Goal: Task Accomplishment & Management: Complete application form

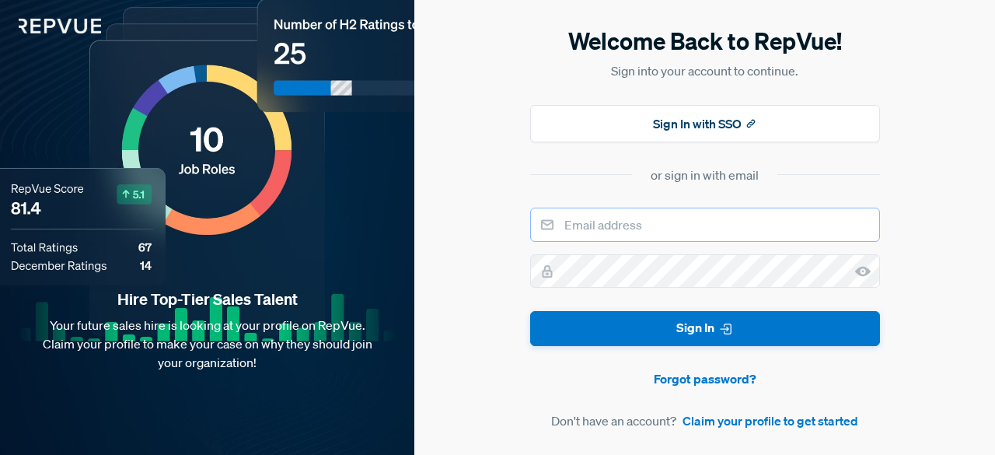
click at [662, 232] on input "email" at bounding box center [705, 225] width 350 height 34
type input "[EMAIL_ADDRESS][DOMAIN_NAME]"
click at [710, 419] on link "Claim your profile to get started" at bounding box center [770, 420] width 176 height 19
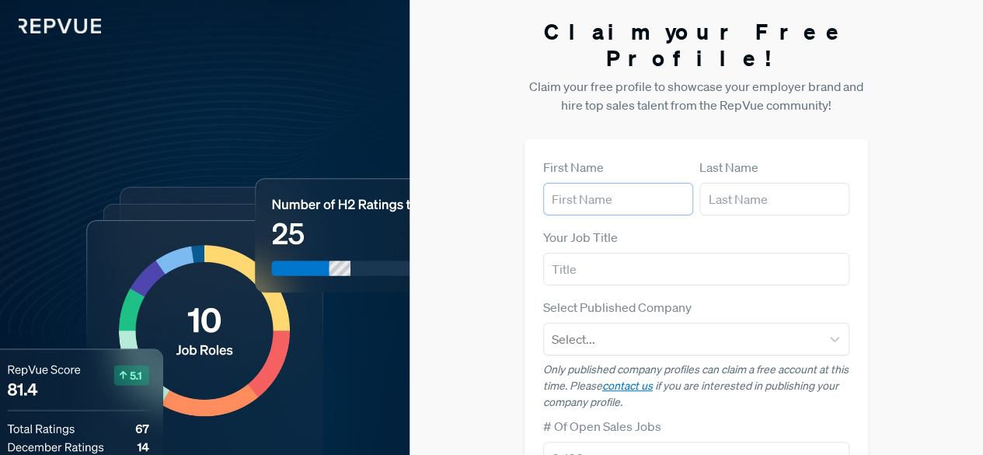
click at [614, 183] on input "text" at bounding box center [618, 199] width 150 height 33
type input "[PERSON_NAME]"
click at [617, 253] on input "text" at bounding box center [696, 269] width 307 height 33
type input "SDR"
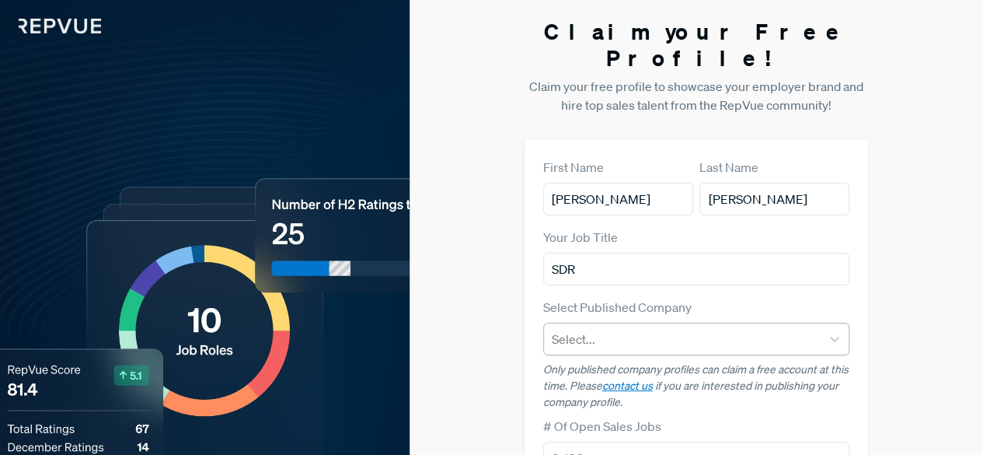
click at [647, 328] on div at bounding box center [683, 339] width 262 height 22
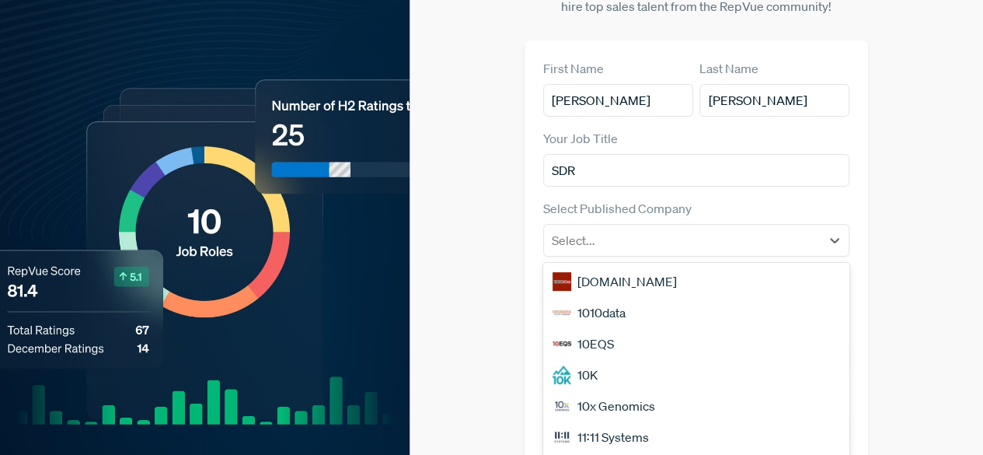
scroll to position [119, 0]
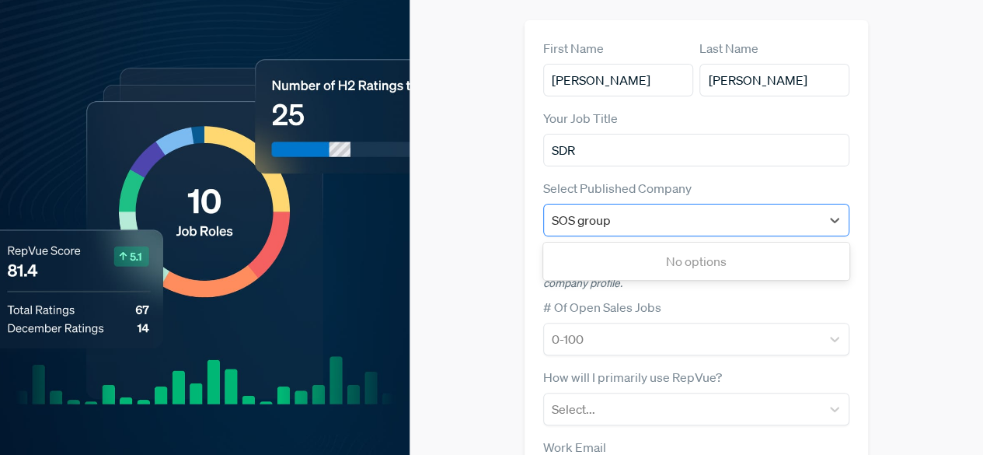
type input "SOS group"
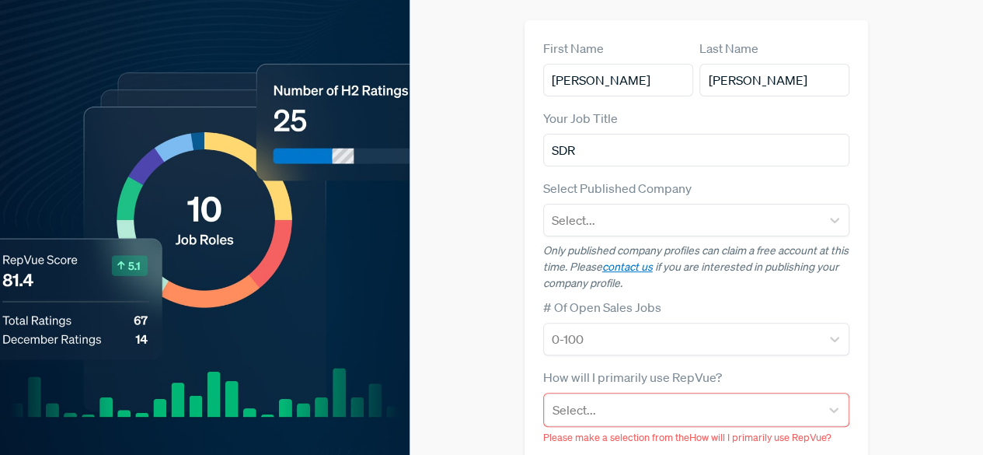
click at [490, 189] on div "Claim your Free Profile! Claim your free profile to showcase your employer bran…" at bounding box center [697, 299] width 574 height 837
click at [588, 209] on div at bounding box center [683, 220] width 262 height 22
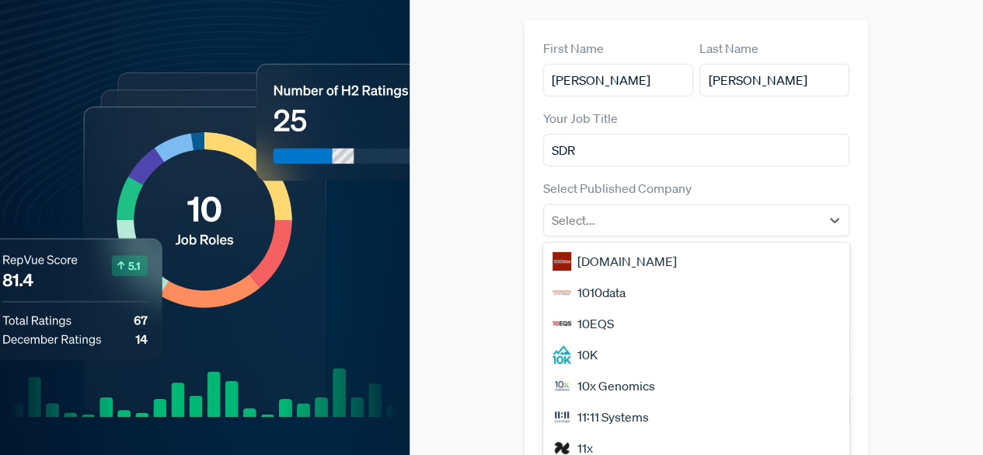
click at [589, 246] on div "[DOMAIN_NAME]" at bounding box center [696, 261] width 307 height 31
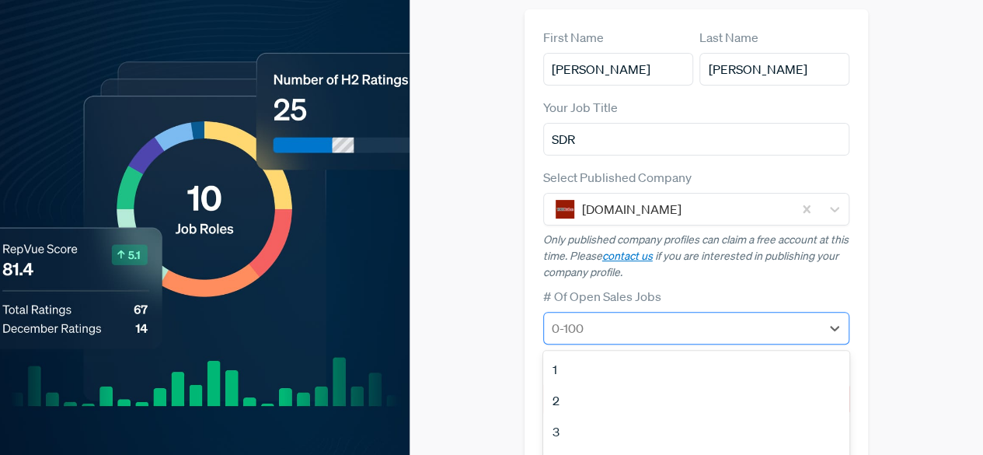
click at [574, 317] on div at bounding box center [683, 328] width 262 height 22
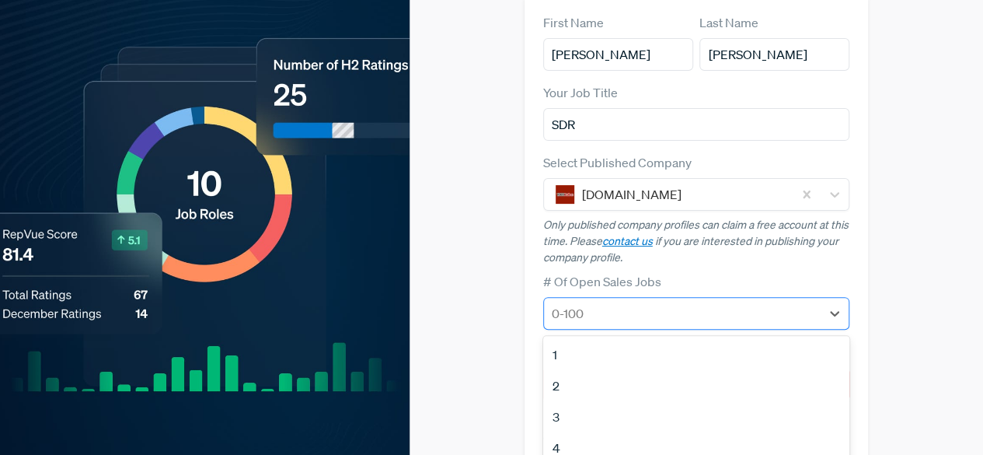
scroll to position [238, 0]
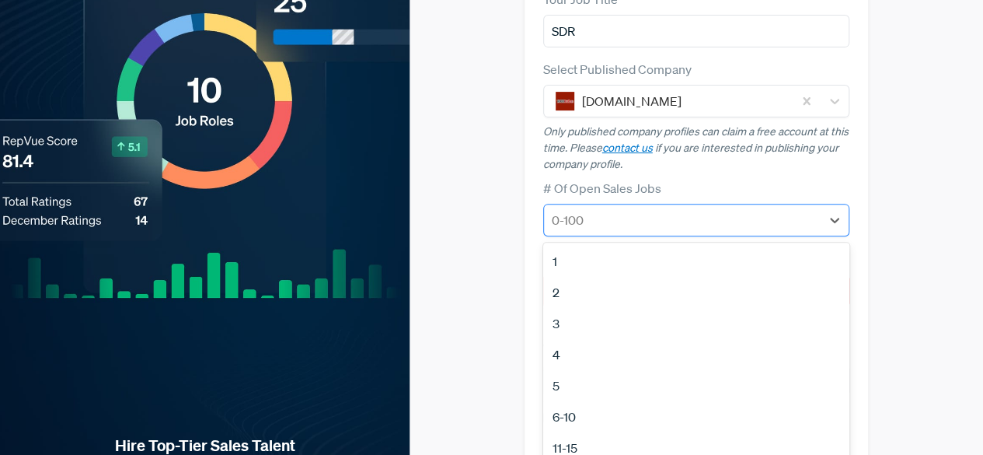
click at [588, 209] on div at bounding box center [683, 220] width 262 height 22
click at [594, 209] on div at bounding box center [683, 220] width 262 height 22
